Goal: Subscribe to service/newsletter

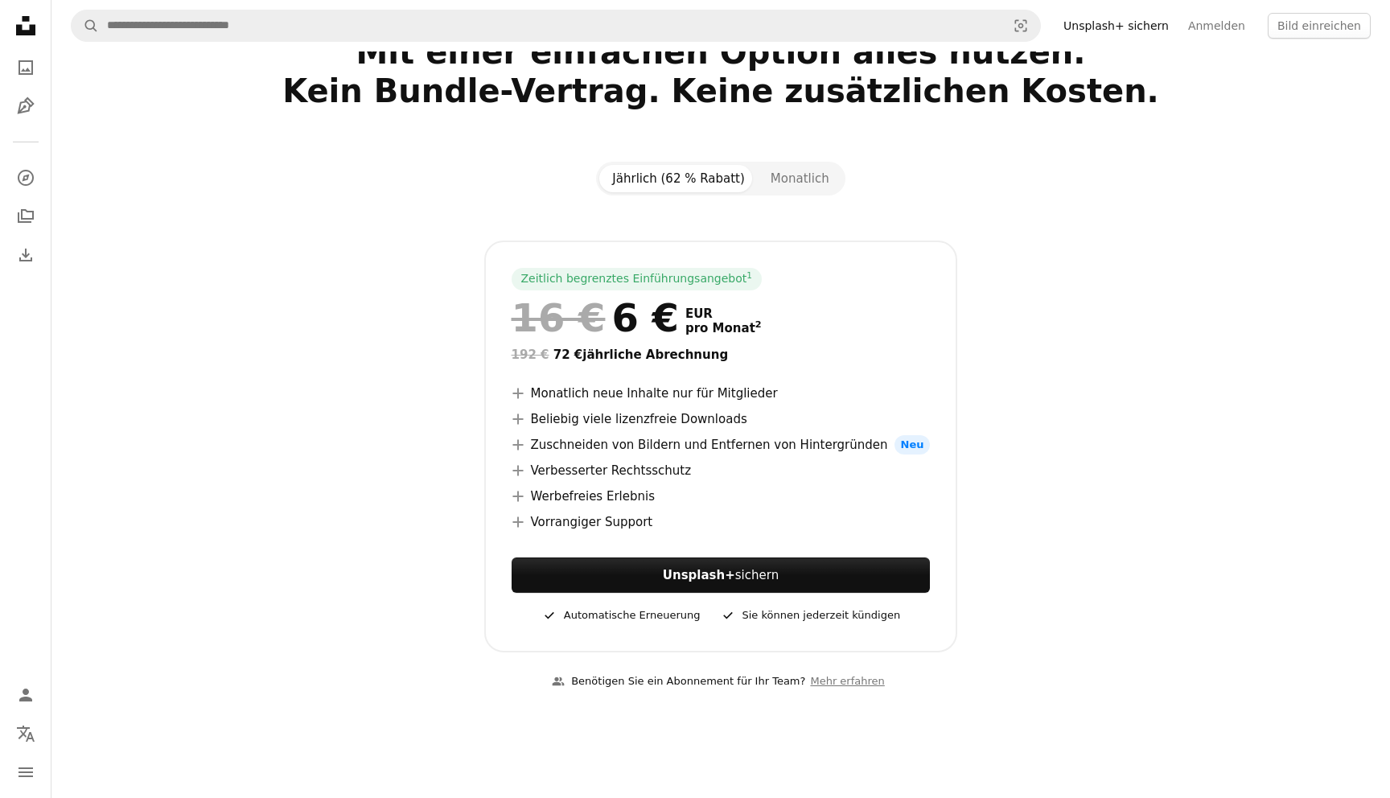
scroll to position [76, 0]
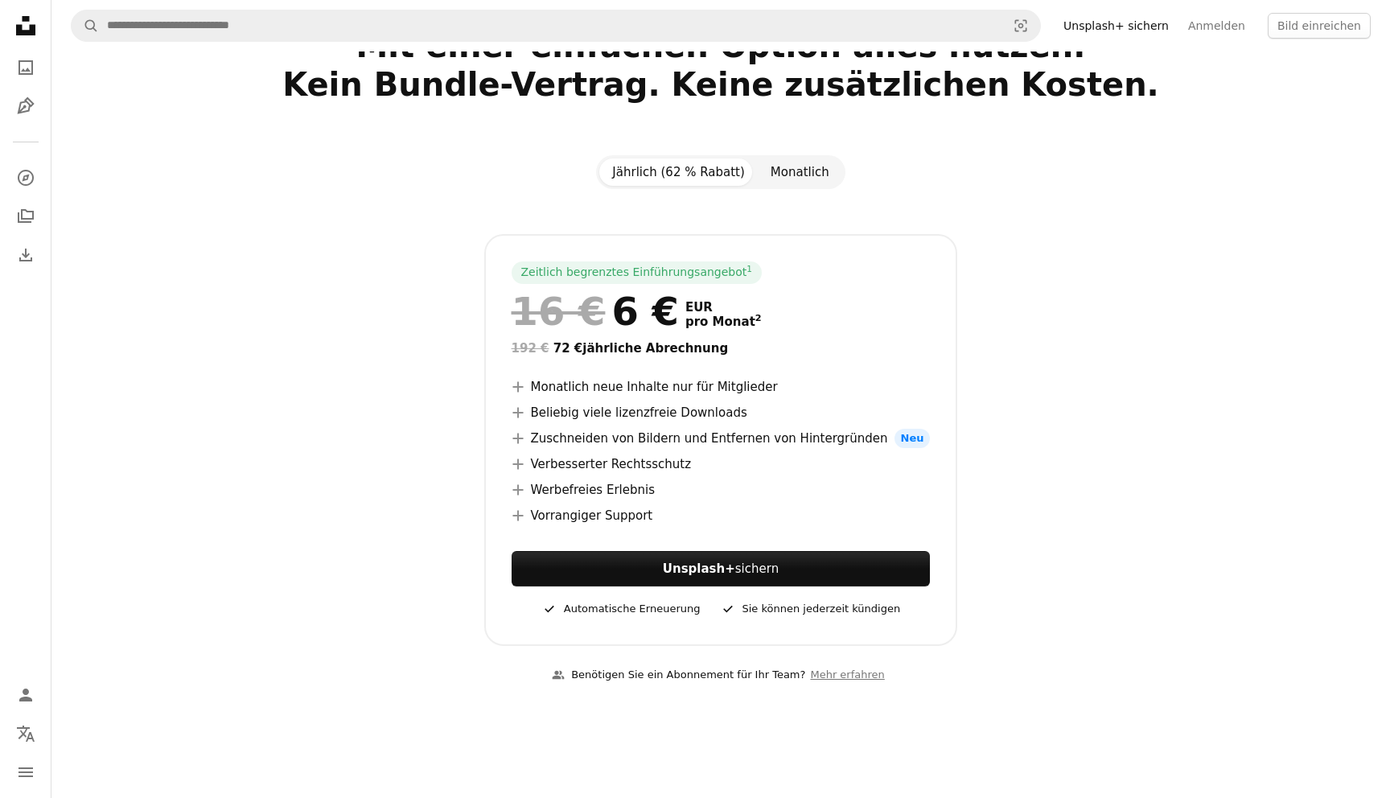
click at [800, 167] on button "Monatlich" at bounding box center [800, 171] width 84 height 27
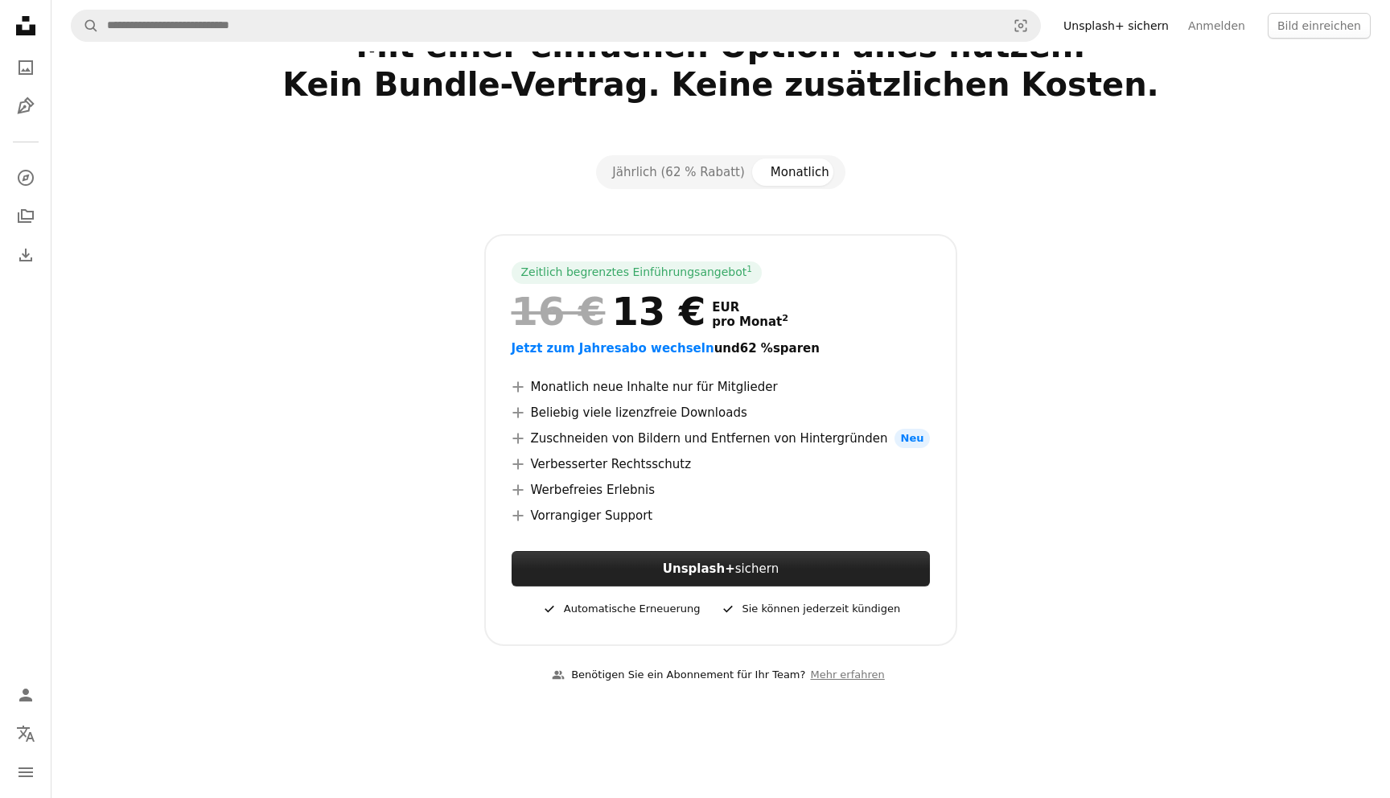
click at [729, 571] on strong "Unsplash+" at bounding box center [699, 568] width 72 height 14
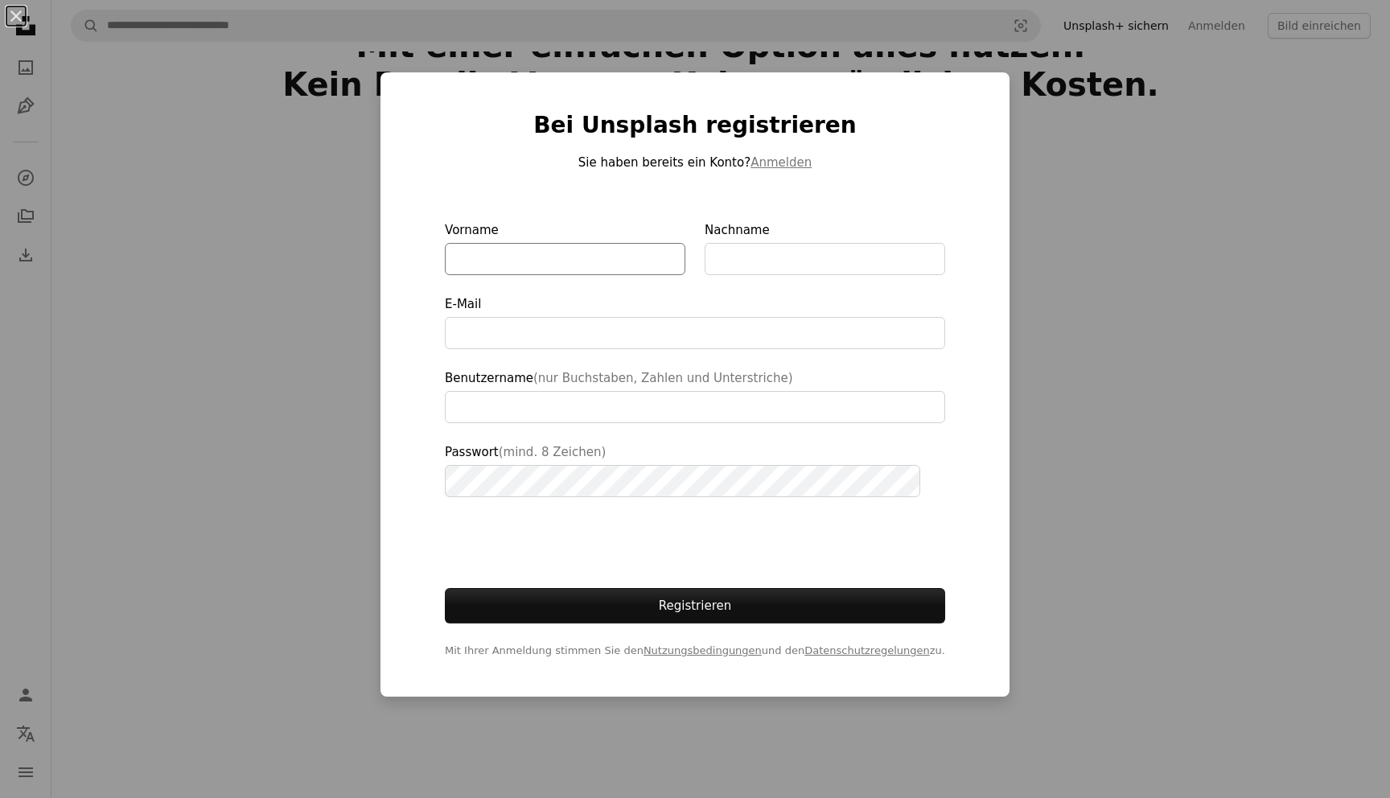
type input "**********"
click at [521, 263] on input "Vorname" at bounding box center [565, 259] width 240 height 32
click at [1144, 238] on div "An X shape Bei Unsplash registrieren Sie haben bereits ein Konto? Anmelden Vorn…" at bounding box center [695, 399] width 1390 height 798
